Goal: Complete application form

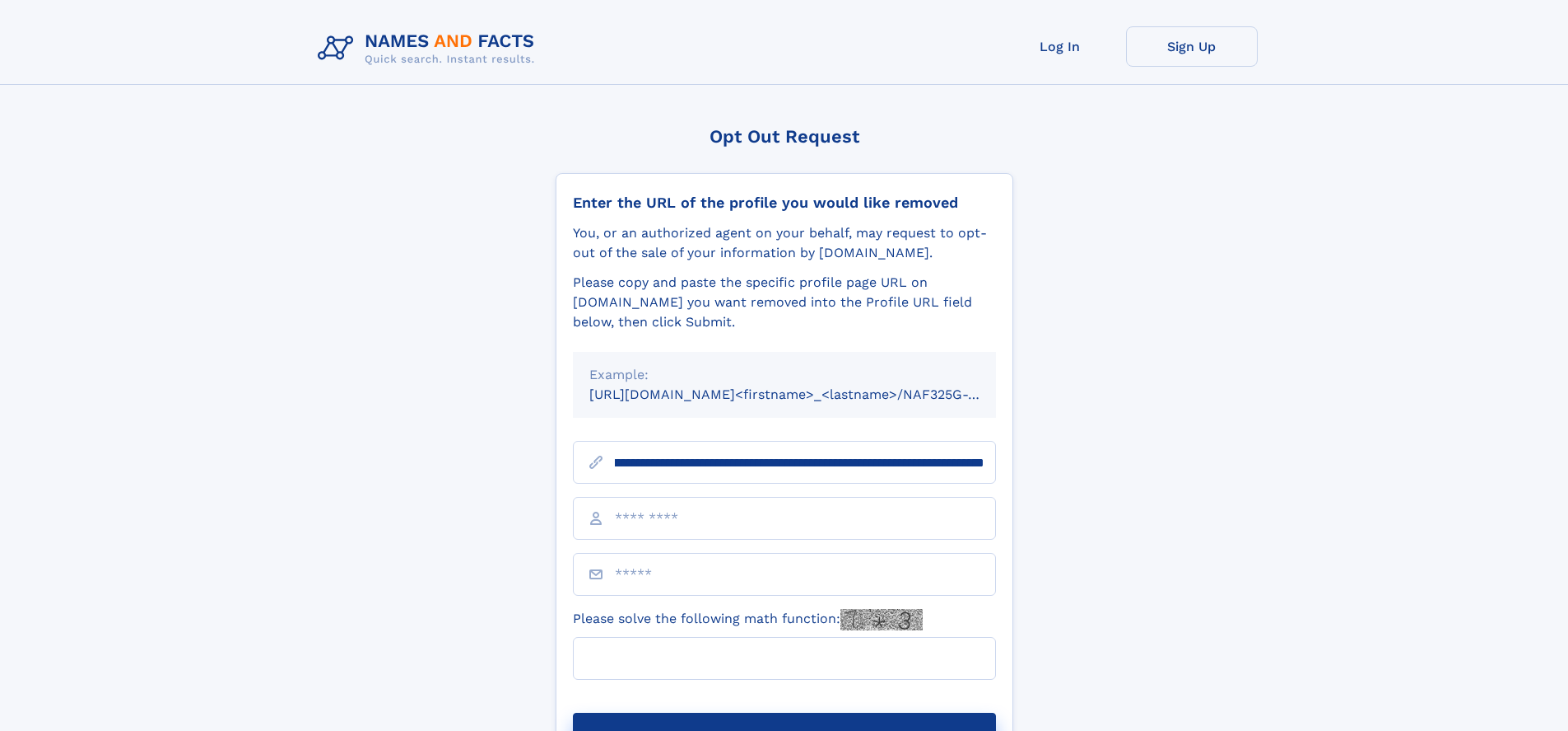
scroll to position [0, 200]
type input "**********"
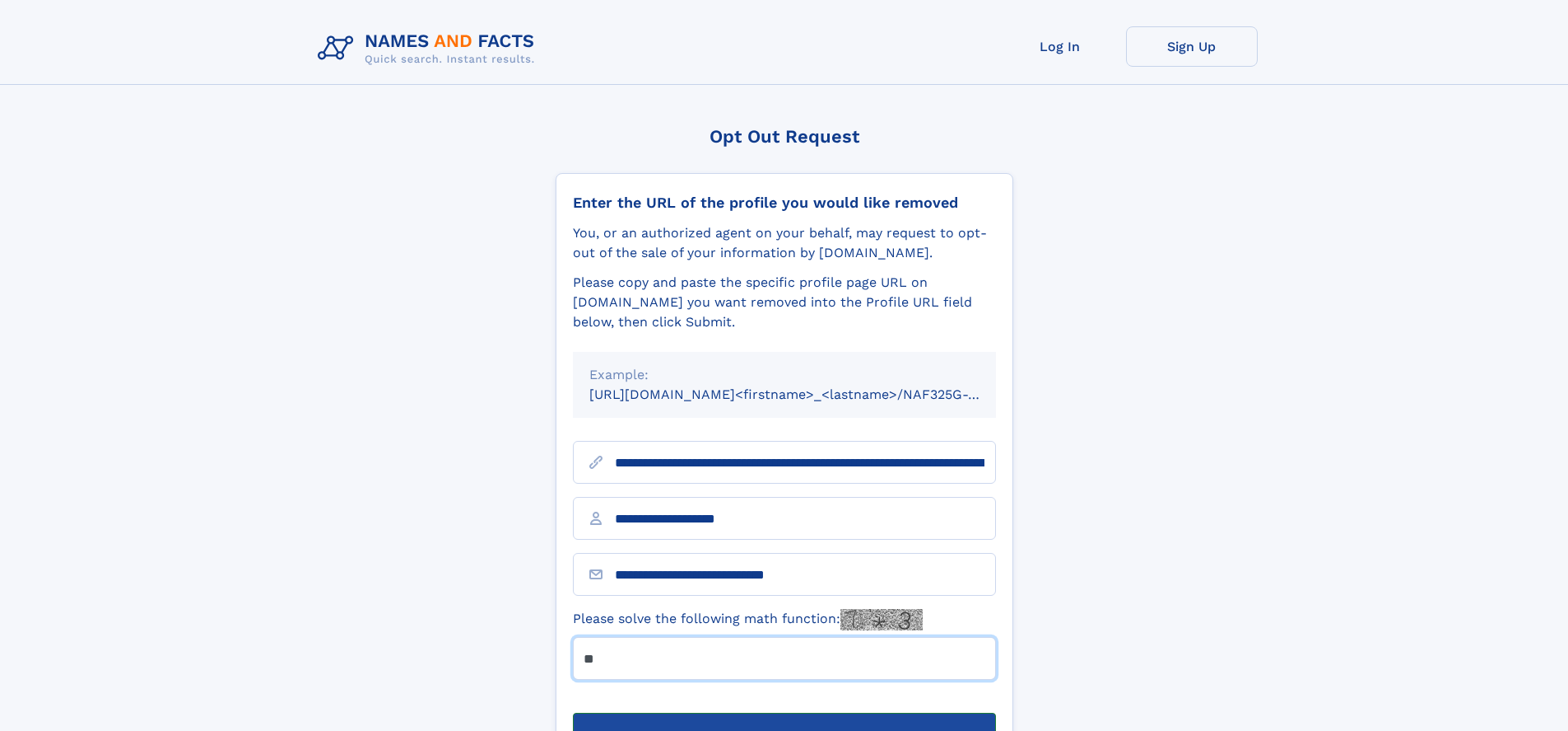
type input "**"
click at [784, 713] on button "Submit Opt Out Request" at bounding box center [785, 738] width 423 height 52
